Goal: Information Seeking & Learning: Learn about a topic

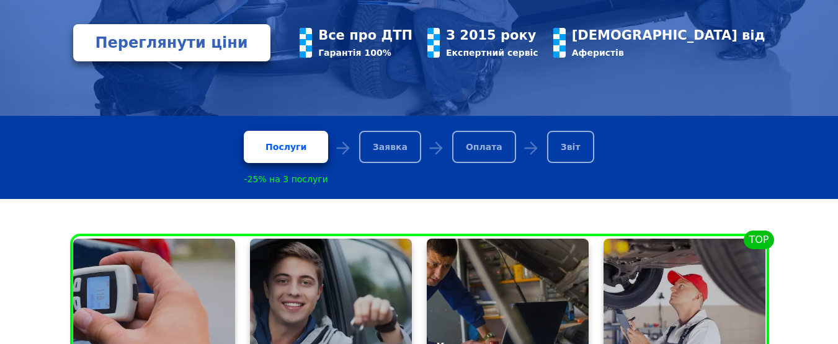
scroll to position [310, 0]
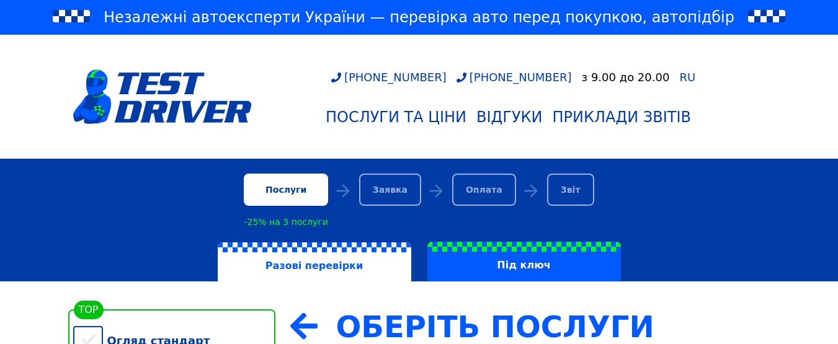
click at [82, 322] on div "Огляд стандарт" at bounding box center [174, 341] width 202 height 38
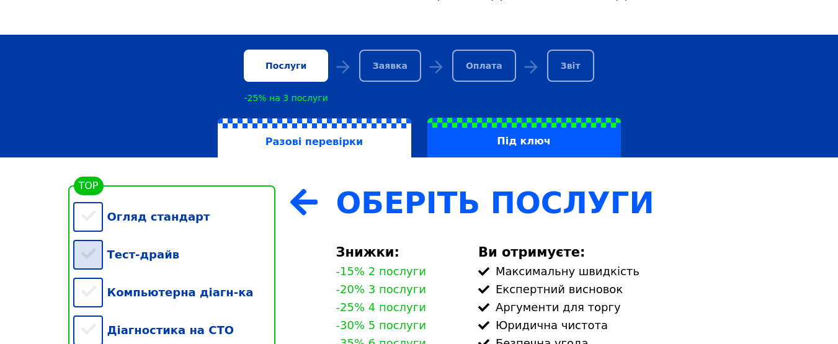
click at [89, 258] on div "Тест-драйв" at bounding box center [174, 255] width 202 height 38
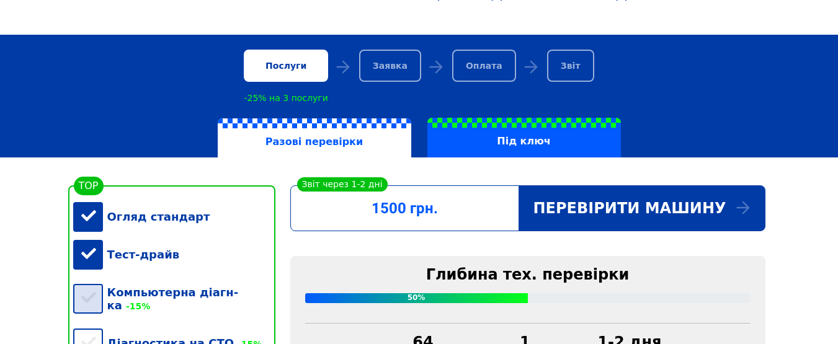
click at [88, 301] on div "Компьютерна діагн-ка -15%" at bounding box center [174, 299] width 202 height 51
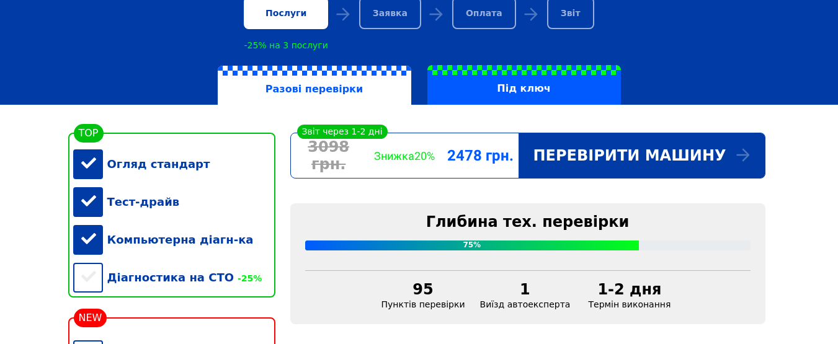
scroll to position [310, 0]
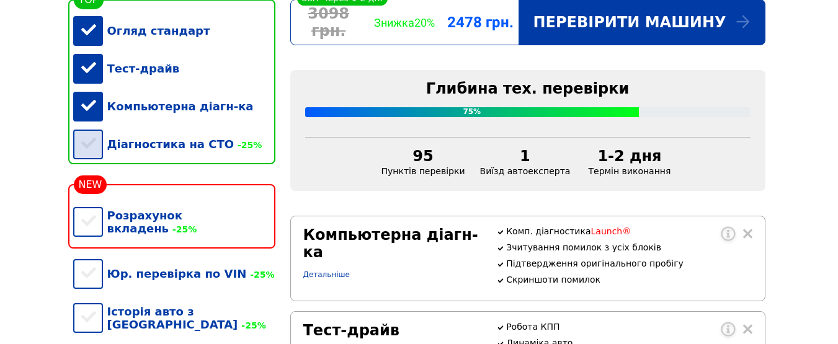
click at [86, 155] on div "Діагностика на СТО -25%" at bounding box center [174, 144] width 202 height 38
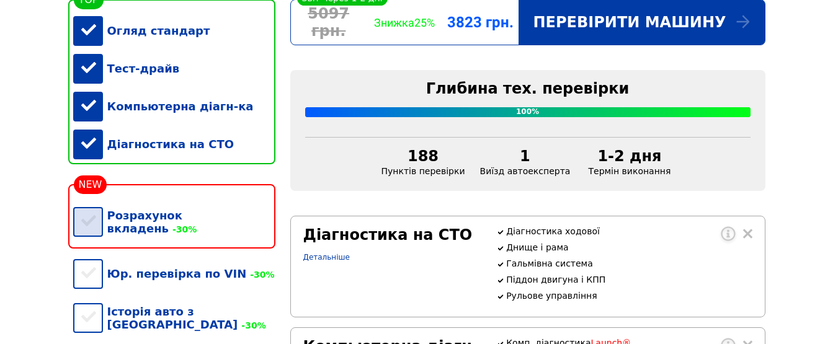
click at [86, 226] on div "Розрахунок вкладень -30%" at bounding box center [174, 222] width 202 height 51
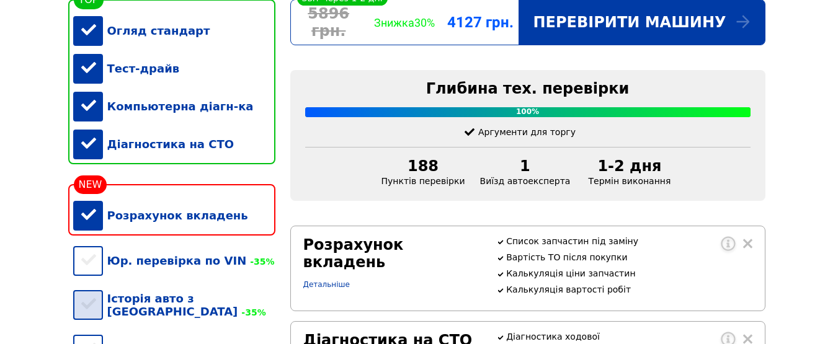
click at [88, 314] on div "Історія авто з США -35%" at bounding box center [174, 305] width 202 height 51
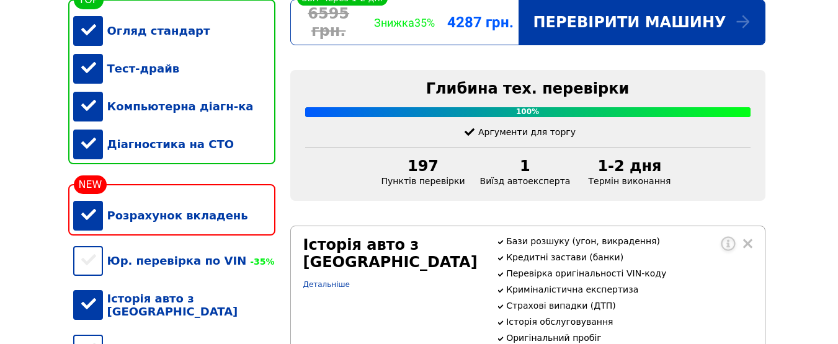
click at [91, 313] on div "Історія авто з [GEOGRAPHIC_DATA]" at bounding box center [174, 305] width 202 height 51
